Goal: Task Accomplishment & Management: Use online tool/utility

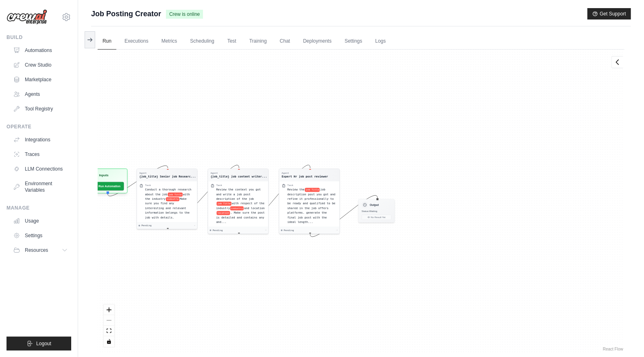
click at [42, 17] on img at bounding box center [27, 16] width 41 height 15
click at [33, 20] on img at bounding box center [27, 16] width 41 height 15
click at [35, 95] on link "Agents" at bounding box center [41, 94] width 61 height 13
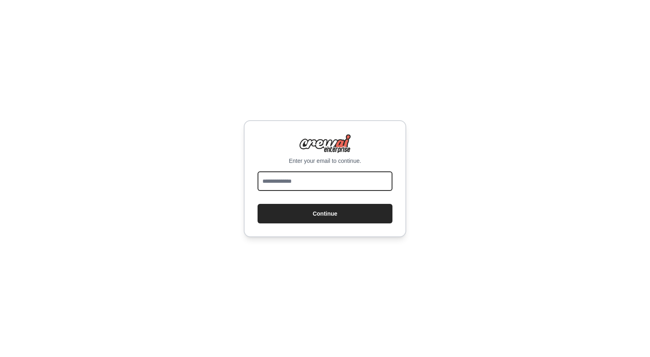
drag, startPoint x: 0, startPoint y: 0, endPoint x: 311, endPoint y: 176, distance: 357.4
click at [311, 176] on input "email" at bounding box center [325, 182] width 135 height 20
type input "**********"
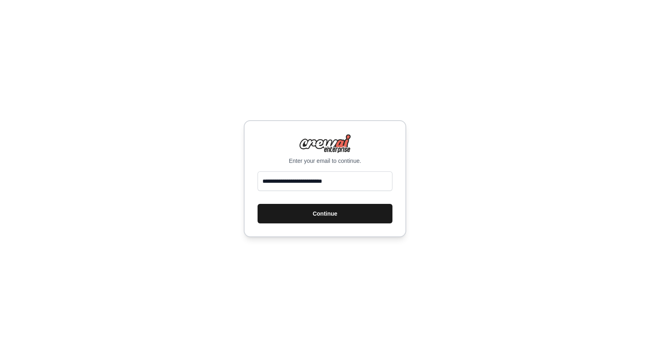
click at [339, 215] on button "Continue" at bounding box center [325, 214] width 135 height 20
drag, startPoint x: 339, startPoint y: 215, endPoint x: 313, endPoint y: 213, distance: 26.1
click at [313, 213] on button "Continue" at bounding box center [325, 214] width 135 height 20
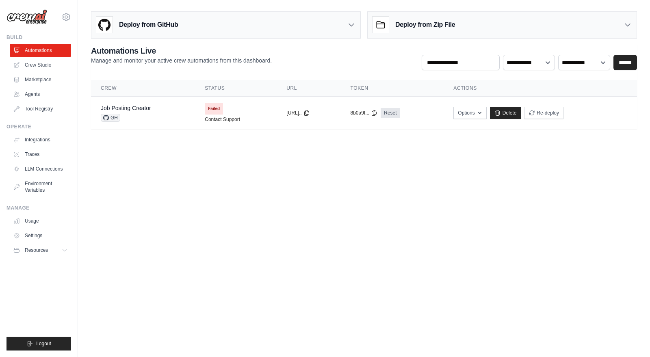
click at [37, 20] on img at bounding box center [27, 16] width 41 height 15
click at [37, 92] on link "Agents" at bounding box center [41, 94] width 61 height 13
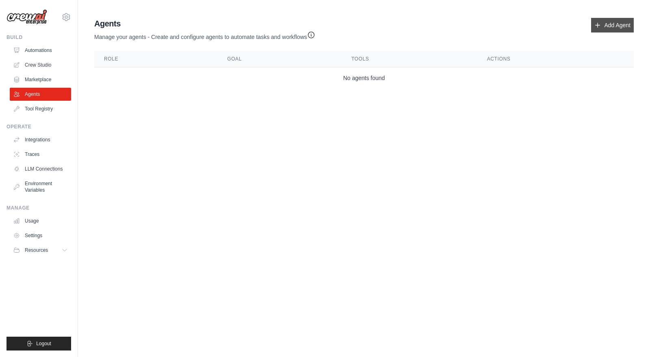
click at [602, 26] on link "Add Agent" at bounding box center [613, 25] width 43 height 15
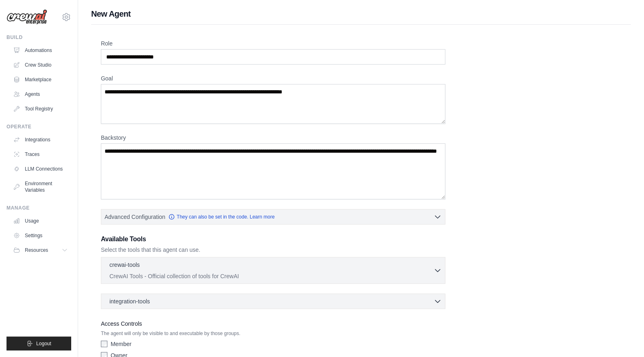
click at [40, 20] on img at bounding box center [27, 16] width 41 height 15
click at [31, 92] on link "Agents" at bounding box center [41, 94] width 61 height 13
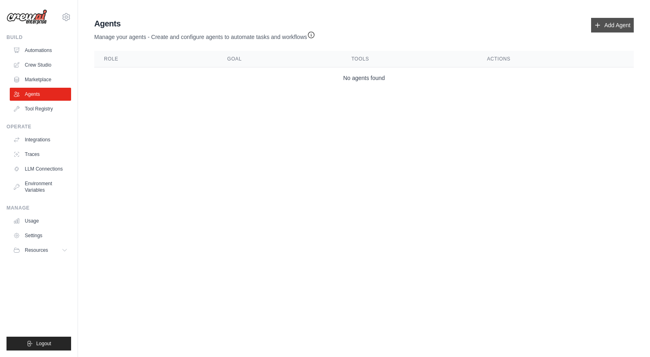
click at [595, 22] on icon at bounding box center [598, 25] width 7 height 7
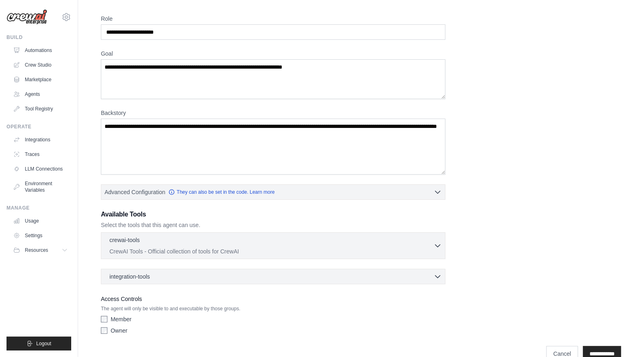
scroll to position [39, 0]
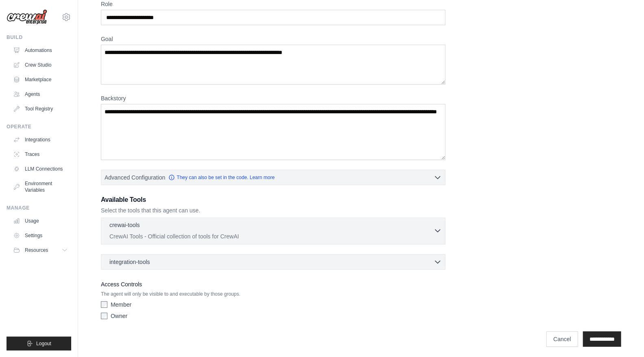
click at [204, 234] on p "CrewAI Tools - Official collection of tools for CrewAI" at bounding box center [271, 237] width 324 height 8
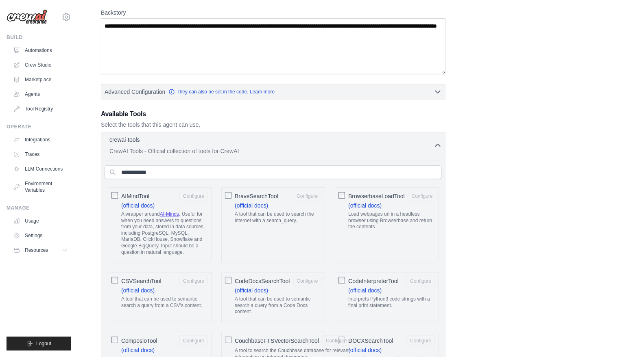
scroll to position [126, 0]
click at [307, 136] on div "crewai-tools 0 selected" at bounding box center [271, 140] width 324 height 10
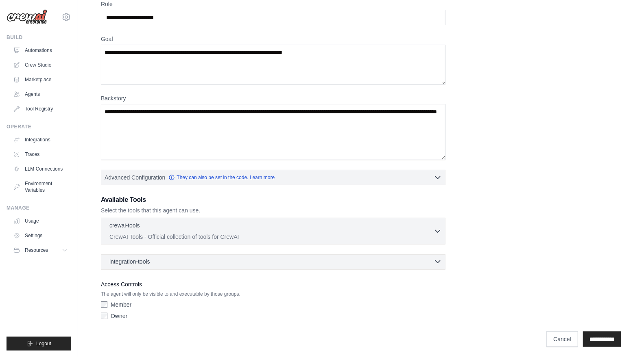
click at [184, 263] on div "integration-tools 0 selected" at bounding box center [275, 262] width 332 height 8
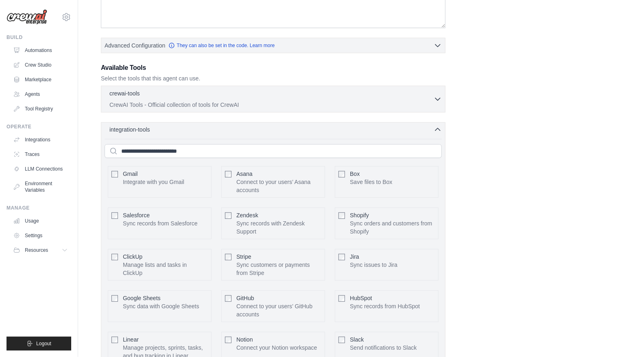
scroll to position [177, 0]
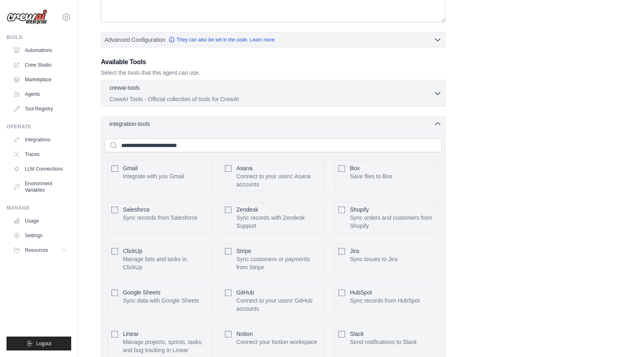
click at [219, 120] on div "integration-tools 0 selected" at bounding box center [275, 124] width 332 height 8
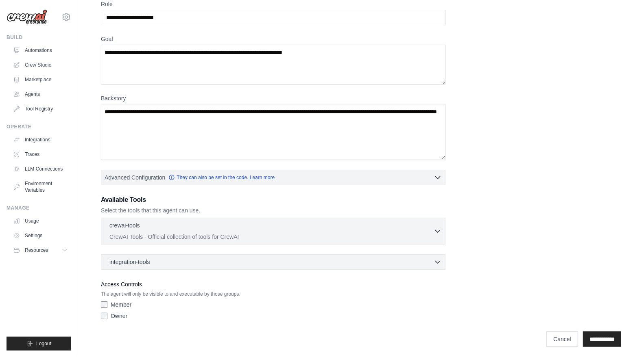
scroll to position [0, 0]
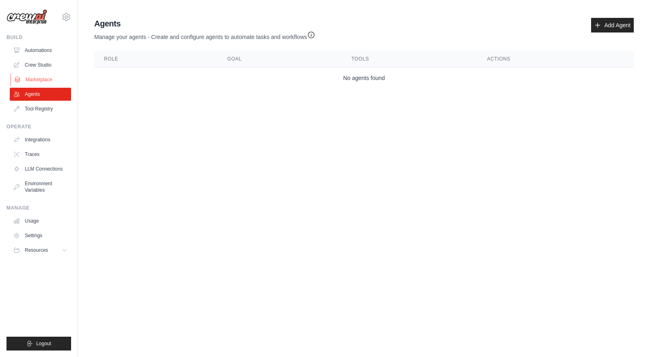
click at [33, 74] on link "Marketplace" at bounding box center [41, 79] width 61 height 13
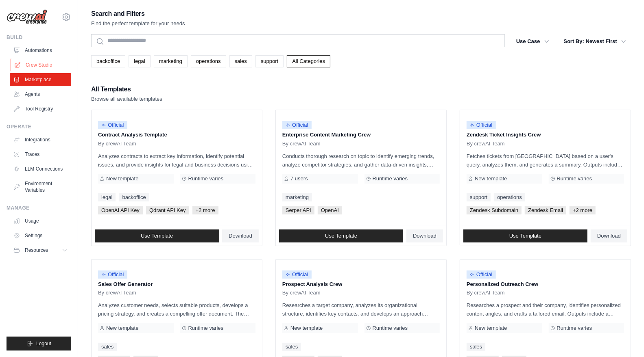
click at [31, 65] on link "Crew Studio" at bounding box center [41, 65] width 61 height 13
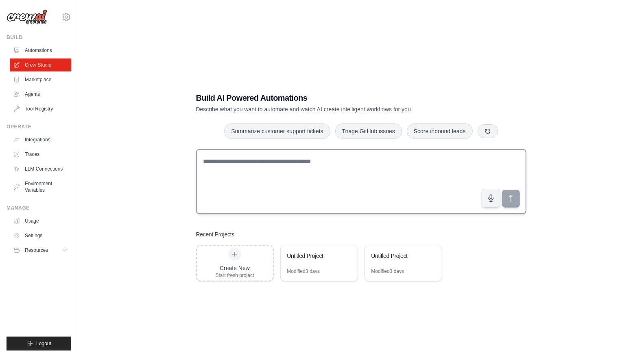
scroll to position [16, 0]
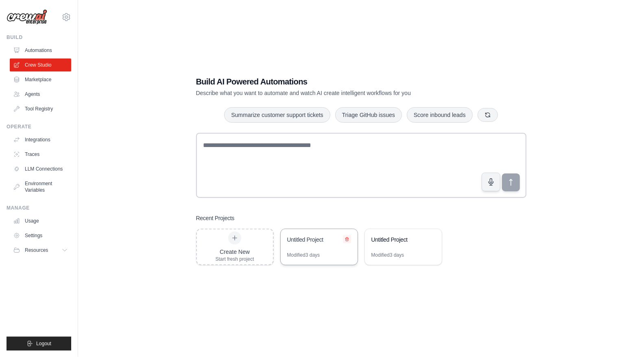
click at [347, 239] on icon at bounding box center [346, 239] width 5 height 5
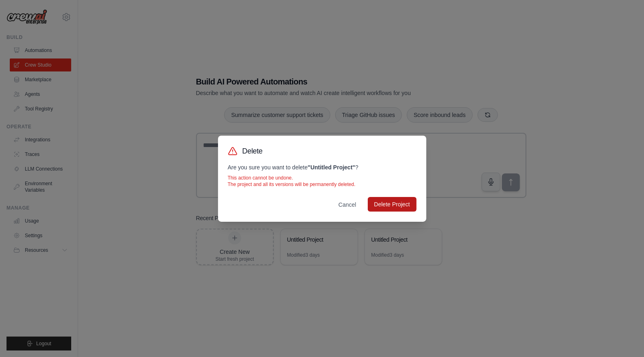
click at [376, 208] on button "Delete Project" at bounding box center [392, 204] width 49 height 15
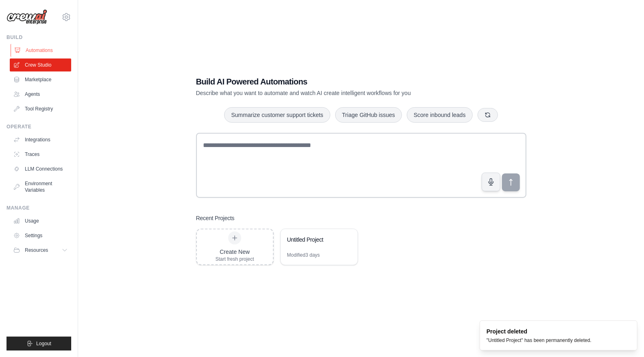
click at [42, 49] on link "Automations" at bounding box center [41, 50] width 61 height 13
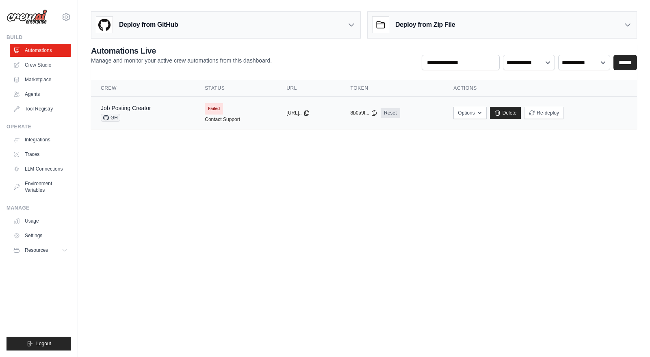
click at [266, 110] on td "Failed Contact Support" at bounding box center [236, 113] width 82 height 33
click at [47, 67] on link "Crew Studio" at bounding box center [41, 65] width 61 height 13
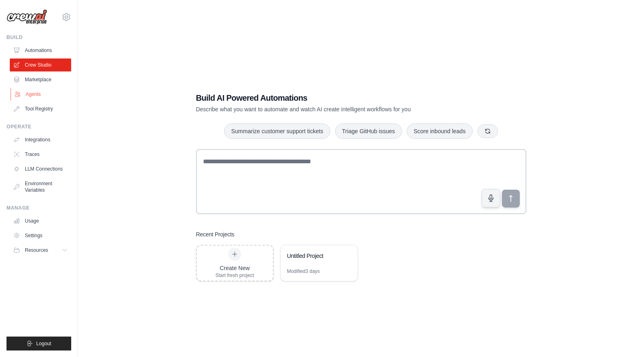
click at [35, 91] on link "Agents" at bounding box center [41, 94] width 61 height 13
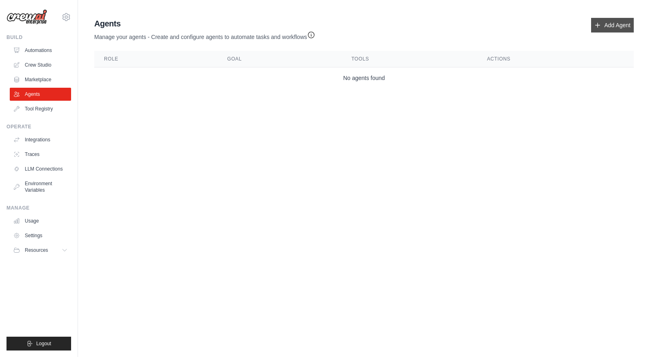
click at [600, 25] on icon at bounding box center [598, 25] width 4 height 4
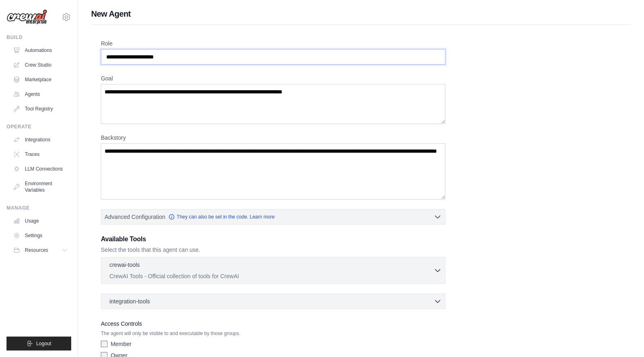
drag, startPoint x: 187, startPoint y: 57, endPoint x: 174, endPoint y: 54, distance: 13.7
click at [174, 54] on input "Role" at bounding box center [273, 56] width 344 height 15
drag, startPoint x: 174, startPoint y: 54, endPoint x: 105, endPoint y: 57, distance: 68.8
click at [105, 57] on input "Role" at bounding box center [273, 56] width 344 height 15
click at [156, 94] on textarea "Goal" at bounding box center [273, 104] width 344 height 40
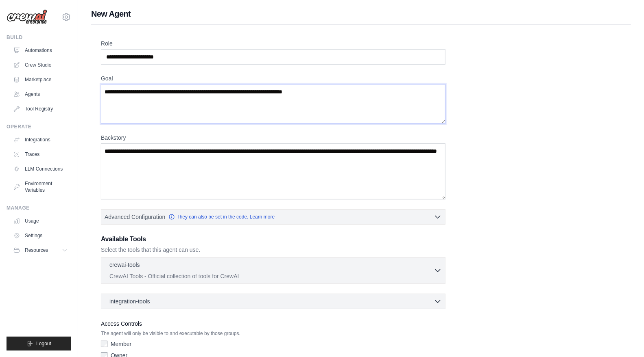
click at [156, 94] on textarea "Goal" at bounding box center [273, 104] width 344 height 40
type textarea "*"
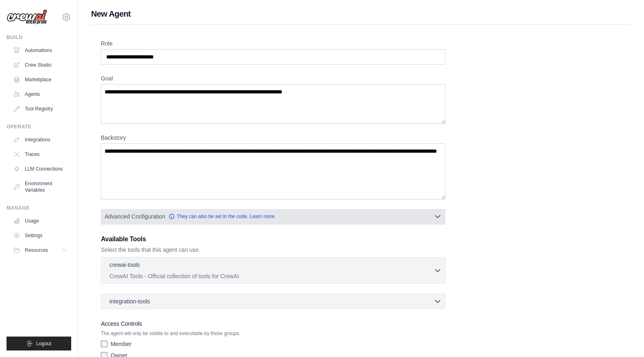
click at [350, 209] on button "Advanced Configuration They can also be set in the code. Learn more" at bounding box center [273, 216] width 344 height 15
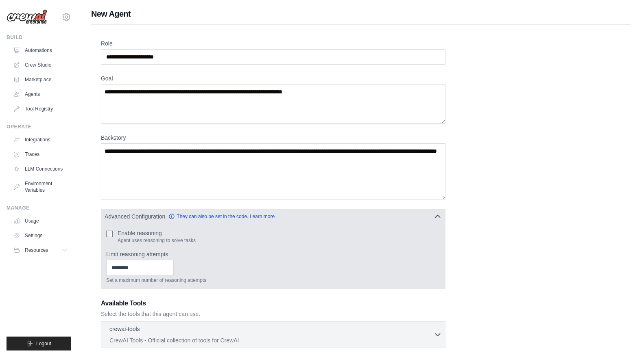
click at [147, 218] on span "Advanced Configuration" at bounding box center [134, 217] width 61 height 8
